Goal: Task Accomplishment & Management: Manage account settings

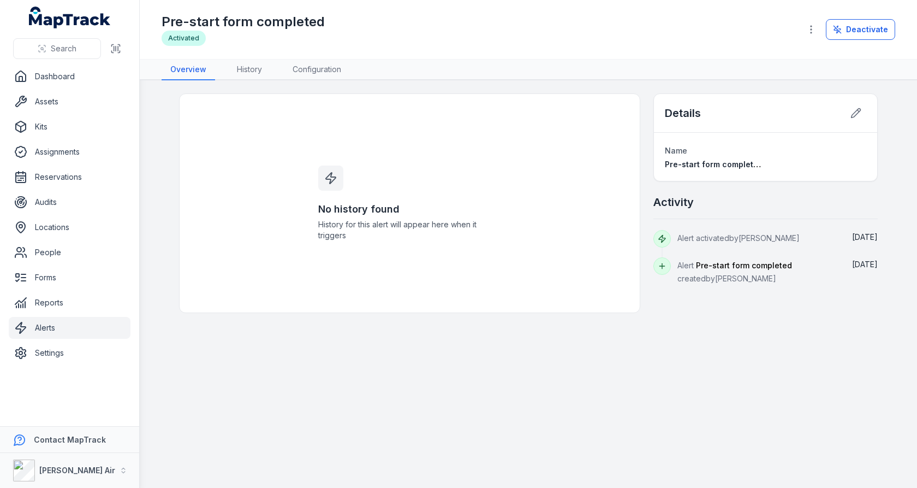
click at [92, 328] on link "Alerts" at bounding box center [70, 328] width 122 height 22
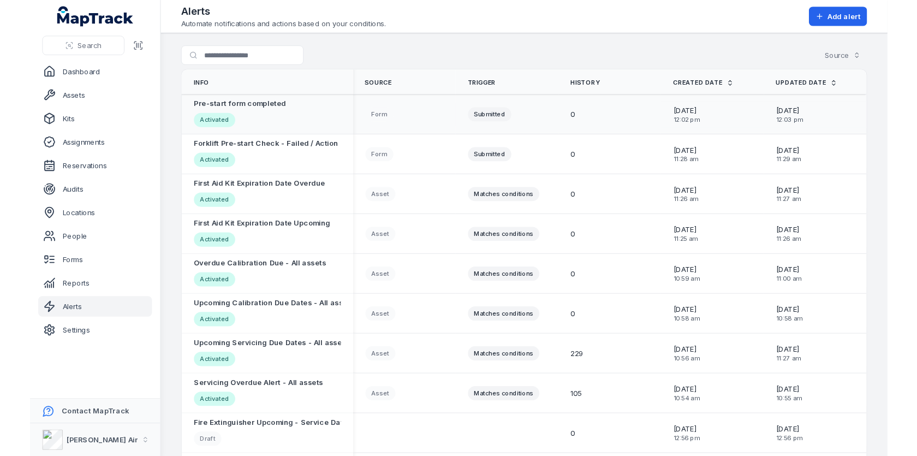
scroll to position [24, 0]
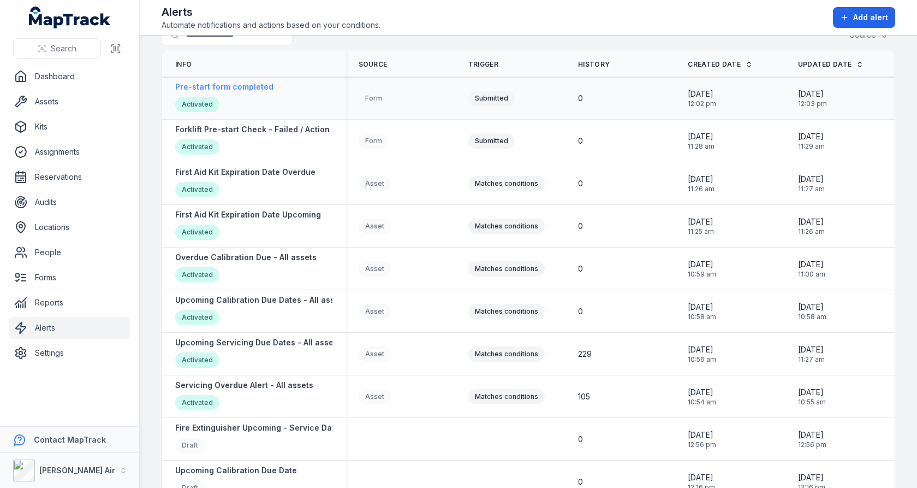
click at [245, 88] on strong "Pre-start form completed" at bounding box center [224, 86] width 98 height 11
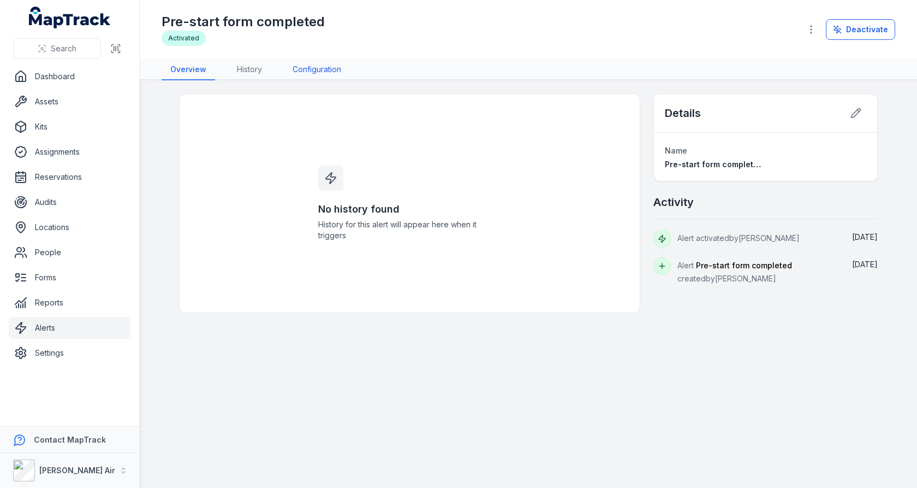
click at [307, 73] on link "Configuration" at bounding box center [317, 70] width 66 height 21
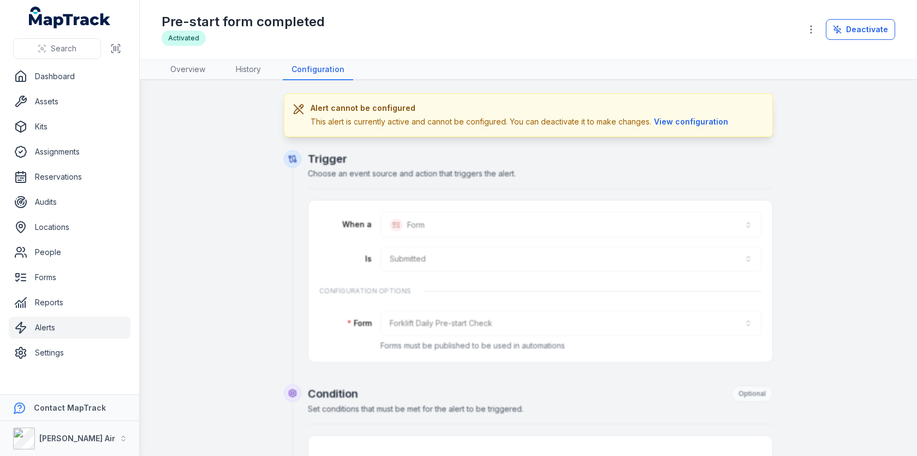
click at [874, 15] on div "Pre-start form completed Activated Deactivate" at bounding box center [529, 29] width 734 height 50
click at [869, 27] on button "Deactivate" at bounding box center [860, 29] width 69 height 21
